Goal: Task Accomplishment & Management: Use online tool/utility

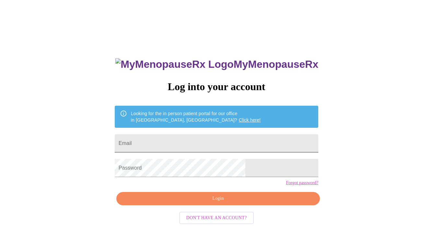
click at [185, 142] on input "Email" at bounding box center [217, 143] width 204 height 18
drag, startPoint x: 400, startPoint y: 82, endPoint x: 378, endPoint y: 90, distance: 23.0
click at [400, 82] on div "MyMenopauseRx Log into your account Looking for the in person patient portal fo…" at bounding box center [217, 139] width 428 height 272
click at [169, 140] on input "Email" at bounding box center [217, 143] width 204 height 18
paste input "health@jmo.anonaddy.com"
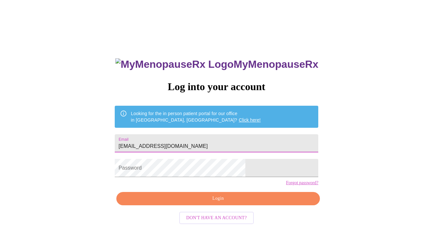
type input "health@jmo.anonaddy.com"
click at [395, 105] on div "MyMenopauseRx Log into your account Looking for the in person patient portal fo…" at bounding box center [217, 139] width 428 height 272
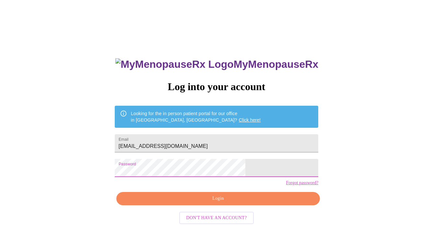
click at [189, 203] on span "Login" at bounding box center [218, 199] width 189 height 8
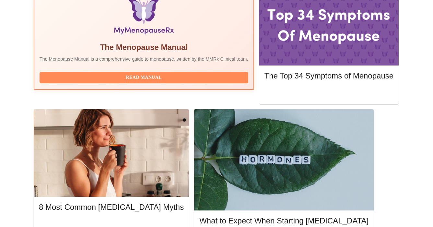
scroll to position [234, 0]
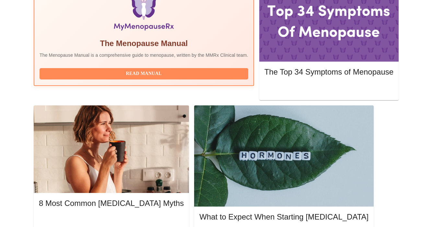
drag, startPoint x: 375, startPoint y: 96, endPoint x: 285, endPoint y: 100, distance: 89.6
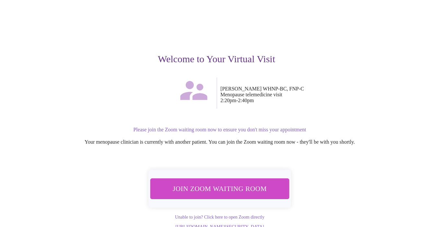
scroll to position [44, 0]
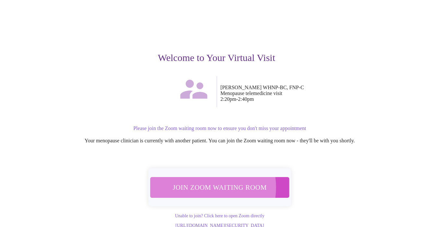
click at [201, 181] on span "Join Zoom Waiting Room" at bounding box center [220, 187] width 122 height 12
